Goal: Task Accomplishment & Management: Use online tool/utility

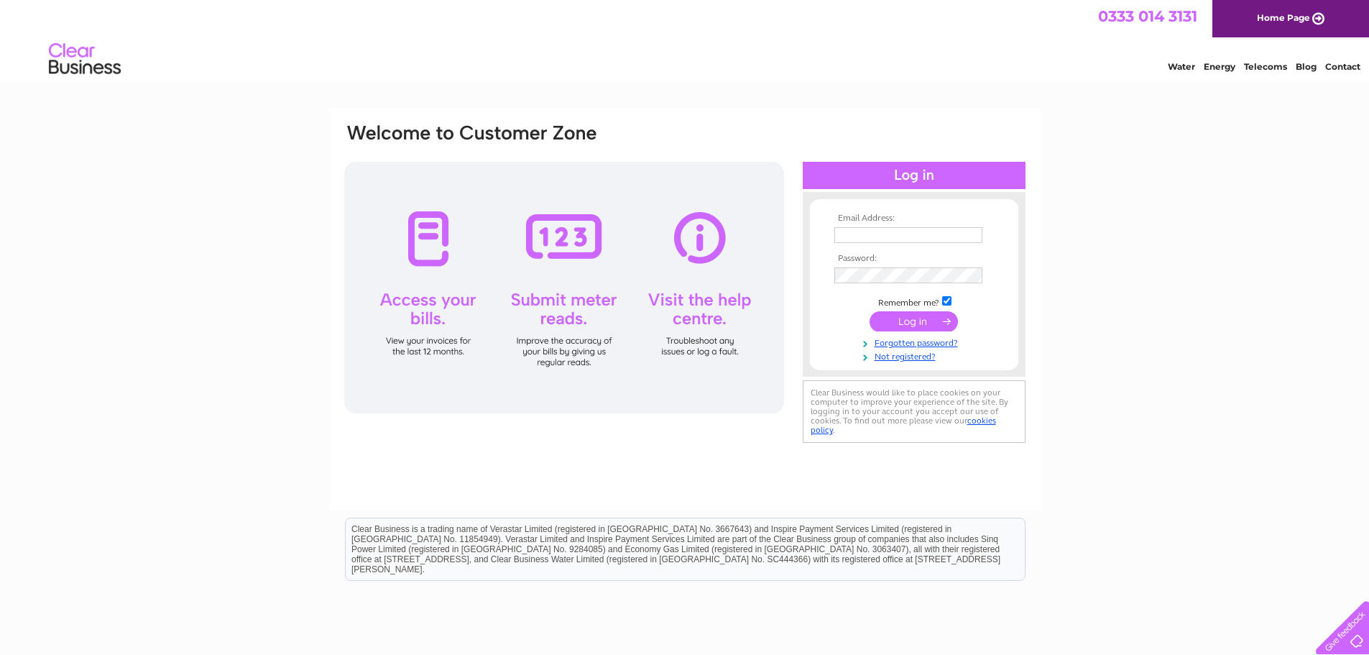
type input "enquiries@sbasltd.co.uk"
click at [913, 320] on input "submit" at bounding box center [913, 321] width 88 height 20
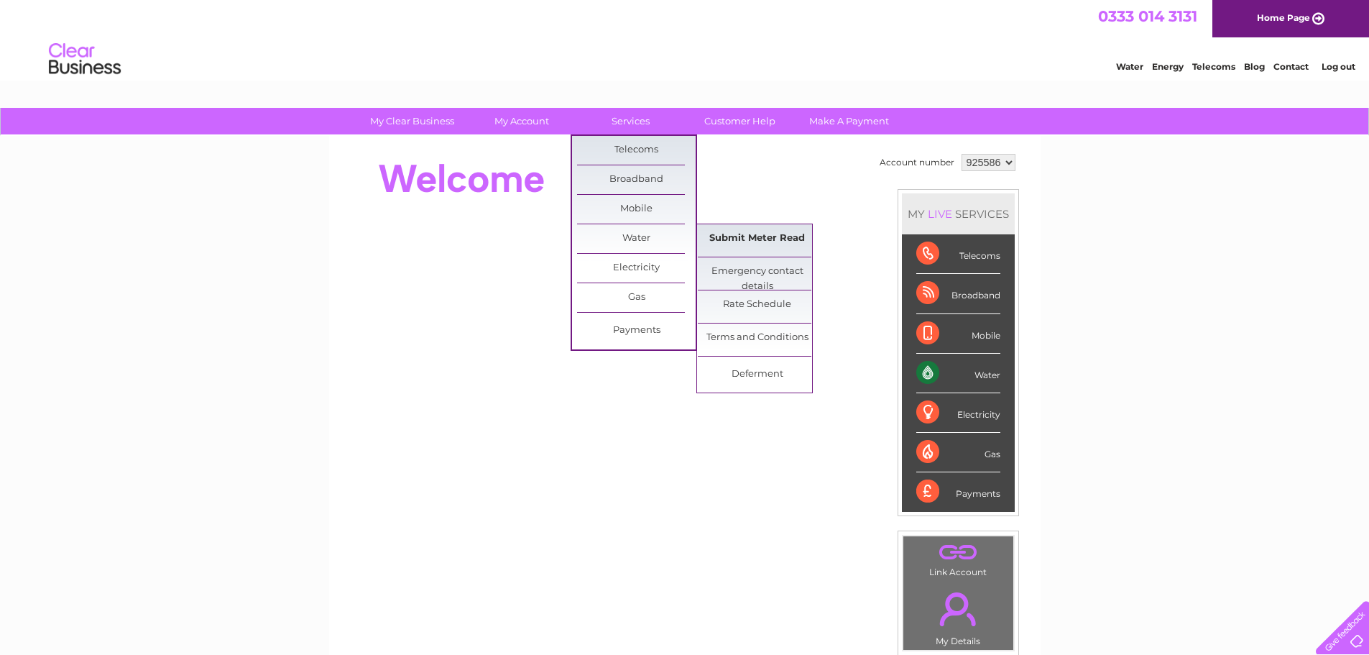
click at [720, 231] on link "Submit Meter Read" at bounding box center [757, 238] width 119 height 29
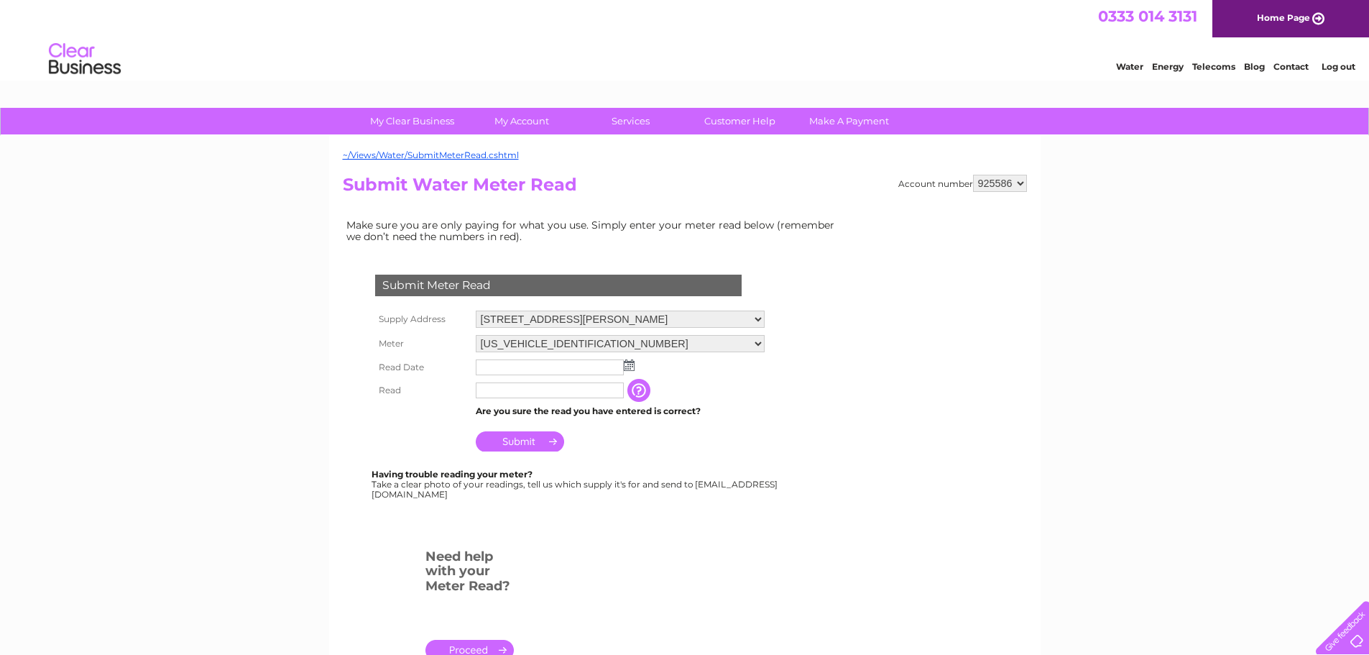
click at [627, 366] on img at bounding box center [629, 364] width 11 height 11
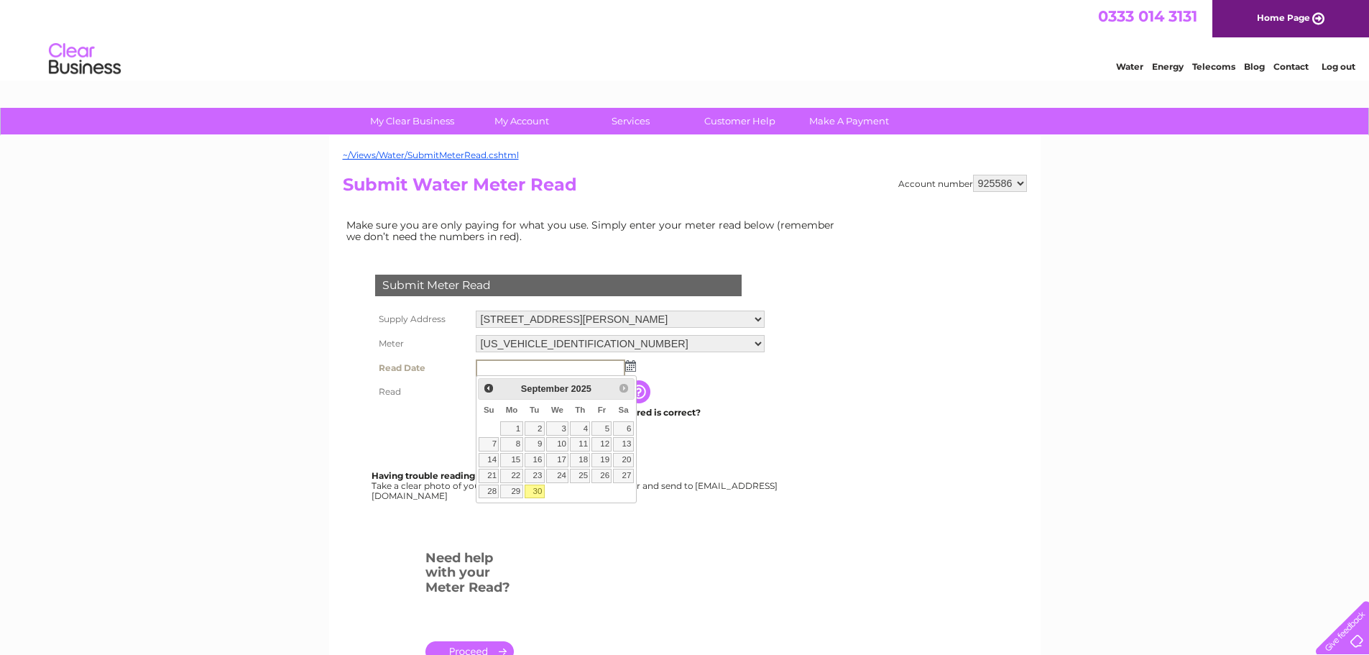
click at [536, 488] on link "30" at bounding box center [535, 491] width 20 height 14
type input "[DATE]"
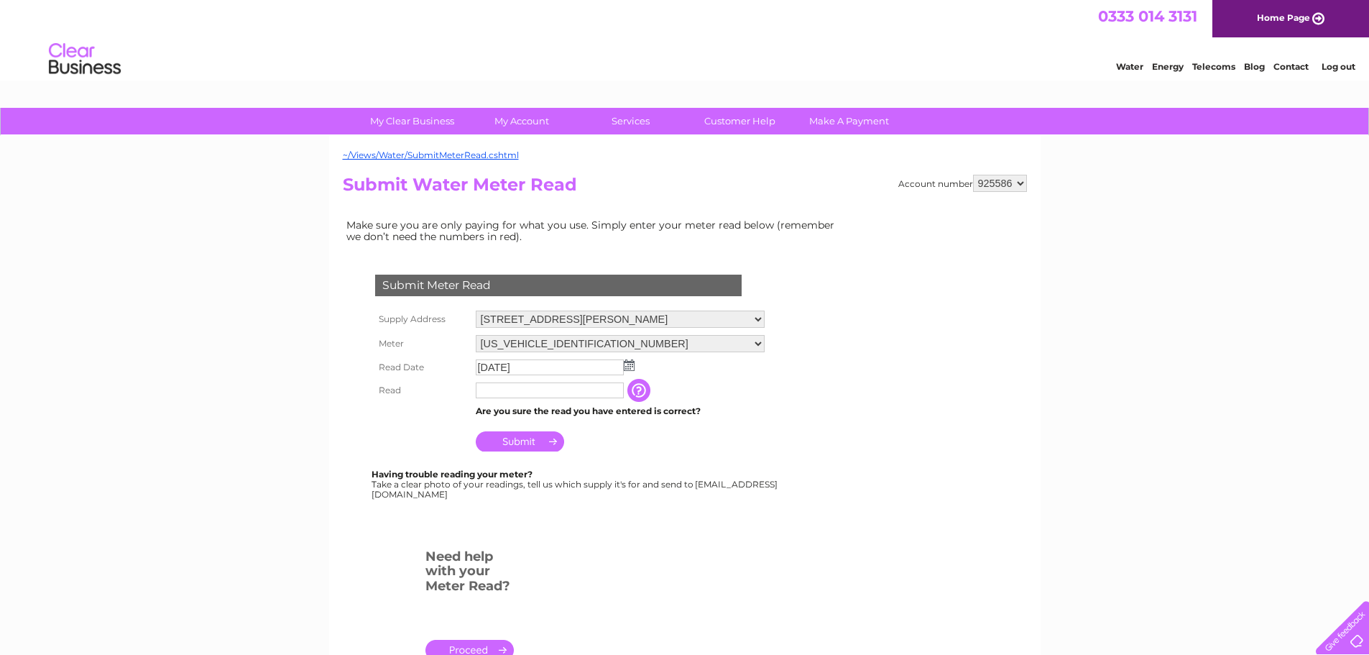
click at [540, 401] on td at bounding box center [549, 390] width 155 height 23
click at [531, 396] on input "text" at bounding box center [550, 390] width 148 height 16
type input "251"
drag, startPoint x: 583, startPoint y: 395, endPoint x: 429, endPoint y: 398, distance: 154.5
click at [429, 398] on tr "Read 251 The reading you have just taken from your water meter. Our records ind…" at bounding box center [571, 391] width 398 height 24
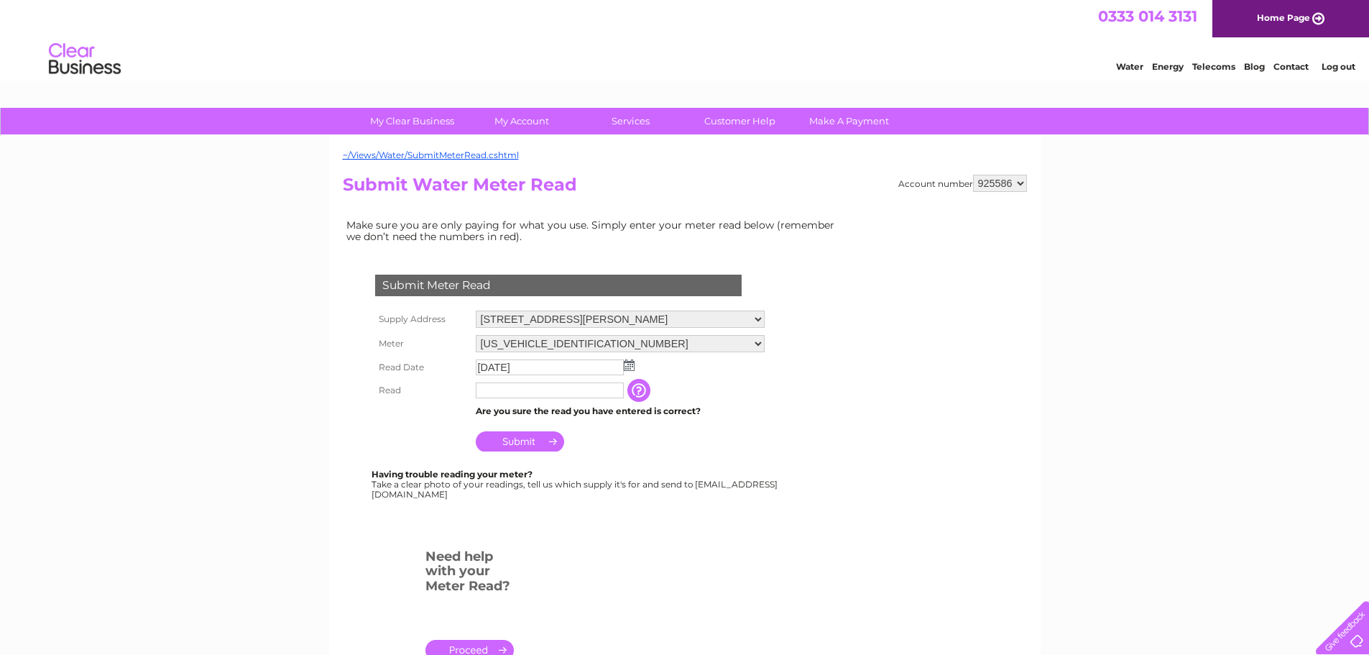
click at [810, 449] on form "Submit Meter Read Supply Address [STREET_ADDRESS][PERSON_NAME] Meter [US_VEHICL…" at bounding box center [594, 474] width 503 height 456
click at [600, 391] on input "text" at bounding box center [550, 390] width 148 height 16
type input "227"
click at [538, 438] on input "Submit" at bounding box center [520, 443] width 88 height 20
